Goal: Task Accomplishment & Management: Manage account settings

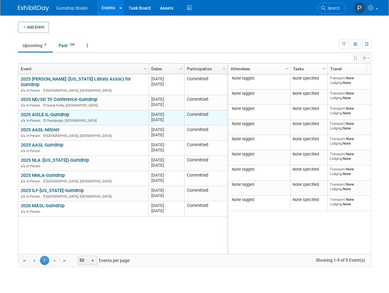
click at [72, 118] on div "In-Person Champaign, IL" at bounding box center [83, 120] width 125 height 5
click at [59, 112] on link "2025 AISLE IL-Gumdrop" at bounding box center [45, 115] width 48 height 6
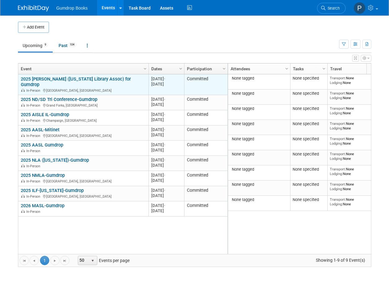
click at [57, 78] on link "2025 [PERSON_NAME] ([US_STATE] Library Assoc) for Gumdrop" at bounding box center [76, 81] width 110 height 11
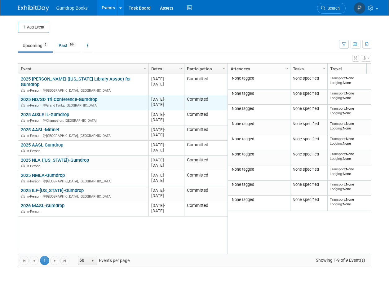
click at [64, 97] on link "2025 ND/SD Tri Conference-Gumdrop" at bounding box center [59, 100] width 77 height 6
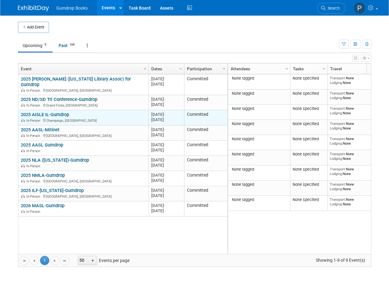
click at [52, 112] on link "2025 AISLE IL-Gumdrop" at bounding box center [45, 115] width 48 height 6
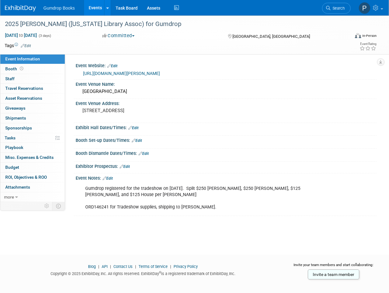
click at [112, 179] on link "Edit" at bounding box center [108, 178] width 10 height 4
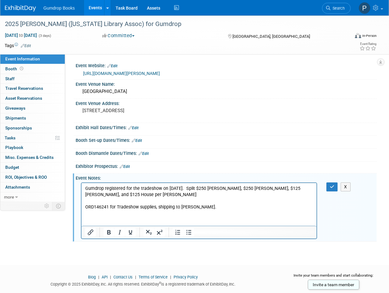
click at [210, 206] on p "Gumdrop registered for the tradeshow on 6/13/25. Split $250 Kim McCain, $250 Ca…" at bounding box center [199, 197] width 228 height 25
click at [330, 186] on icon "button" at bounding box center [332, 187] width 5 height 4
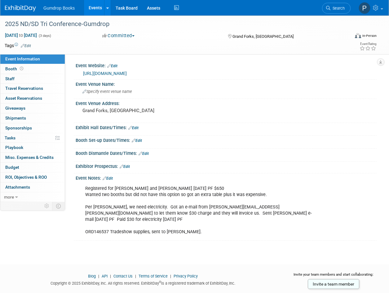
click at [110, 177] on link "Edit" at bounding box center [108, 178] width 10 height 4
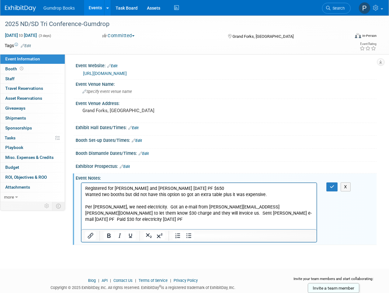
click at [203, 226] on p "Registered for [PERSON_NAME] and [PERSON_NAME] [DATE] PF $650 Wanted two booths…" at bounding box center [199, 210] width 228 height 50
click at [330, 185] on icon "button" at bounding box center [332, 187] width 5 height 4
